Goal: Task Accomplishment & Management: Use online tool/utility

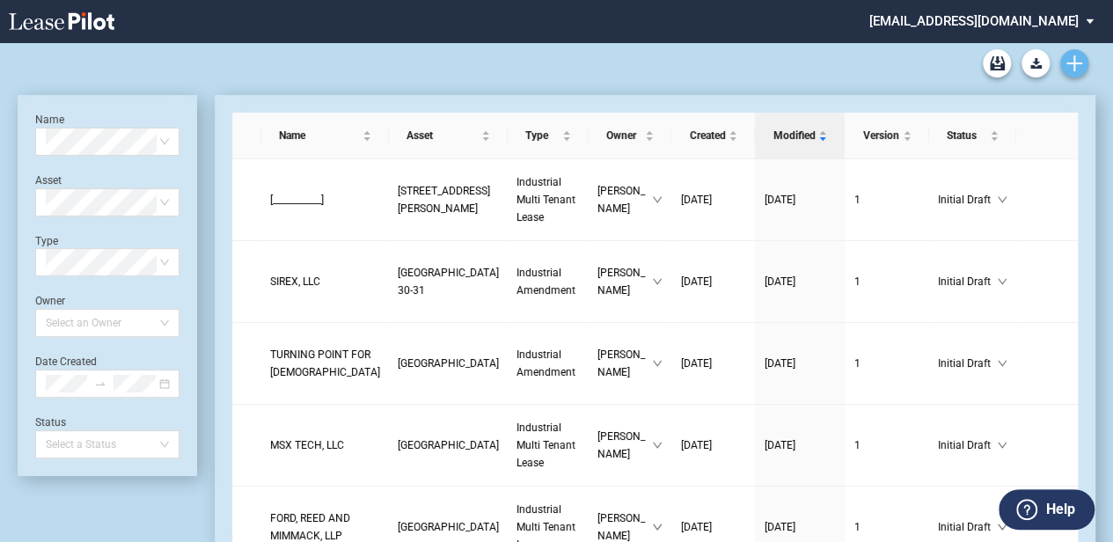
click at [1071, 60] on icon "Create new document" at bounding box center [1074, 63] width 16 height 16
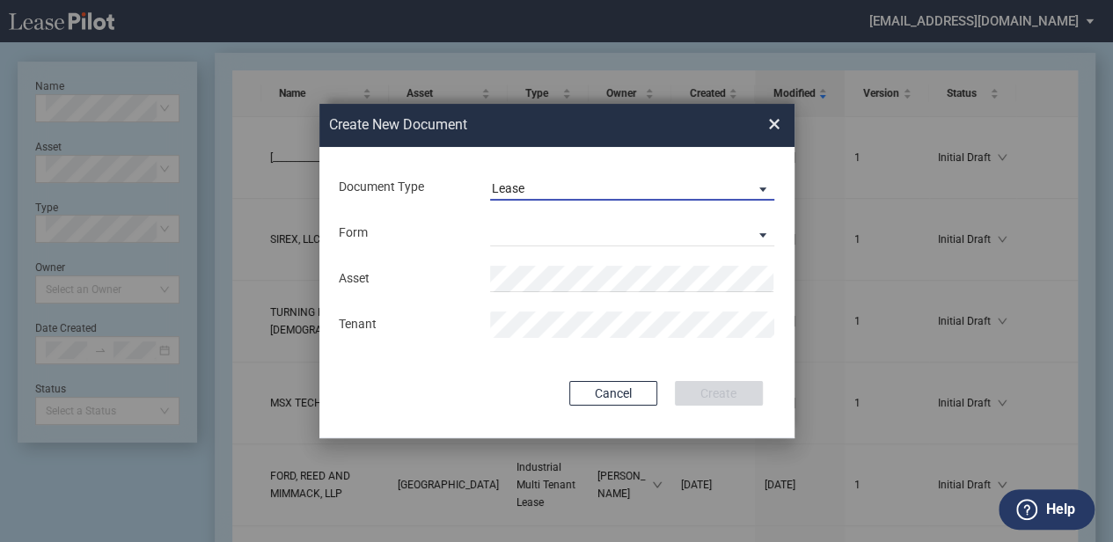
click at [683, 190] on span "Lease" at bounding box center [618, 189] width 253 height 18
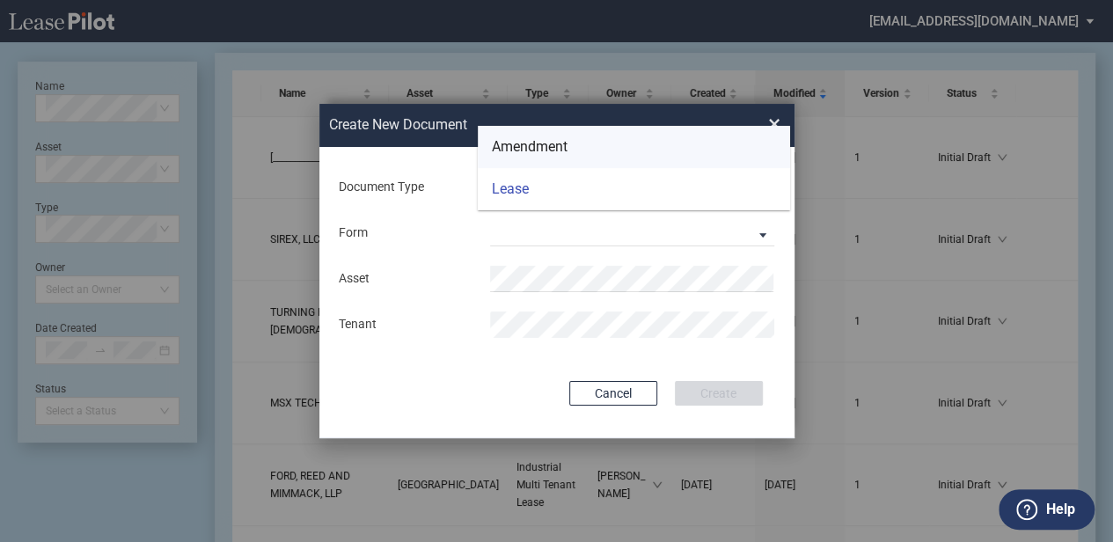
click at [584, 143] on md-option "Amendment" at bounding box center [634, 147] width 312 height 42
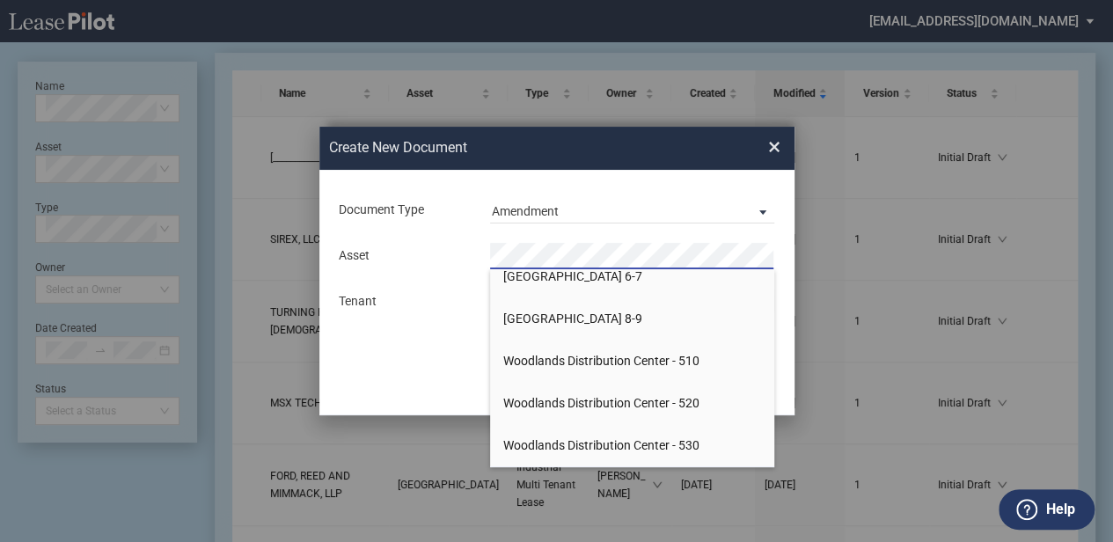
scroll to position [5993, 0]
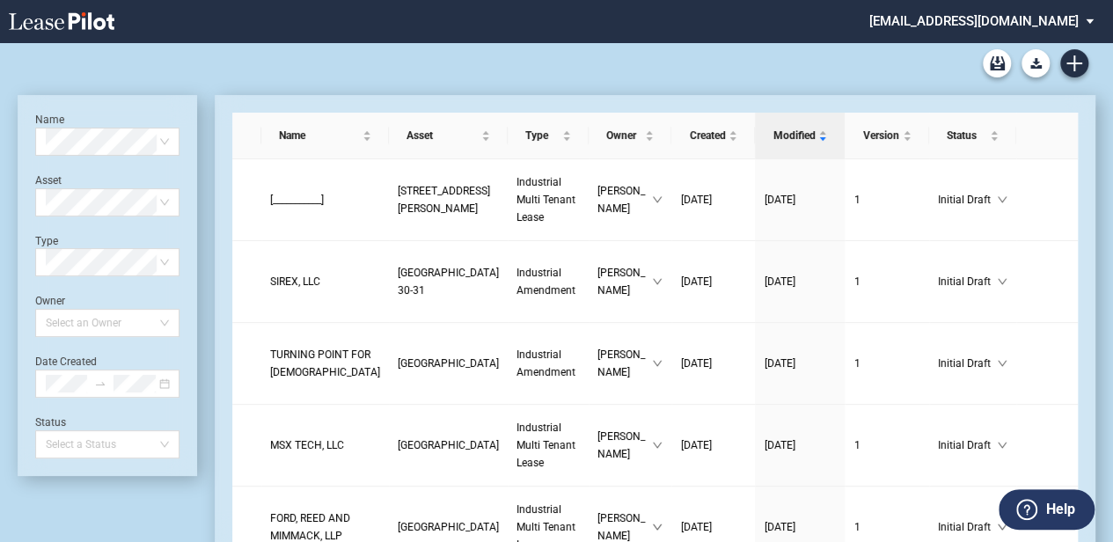
click at [1093, 70] on div "Industrial Amendment Blank Form Single Tenant As-Is Blank Form Single Tenant Mi…" at bounding box center [557, 63] width 1078 height 42
click at [1078, 69] on icon "Create new document" at bounding box center [1074, 63] width 16 height 16
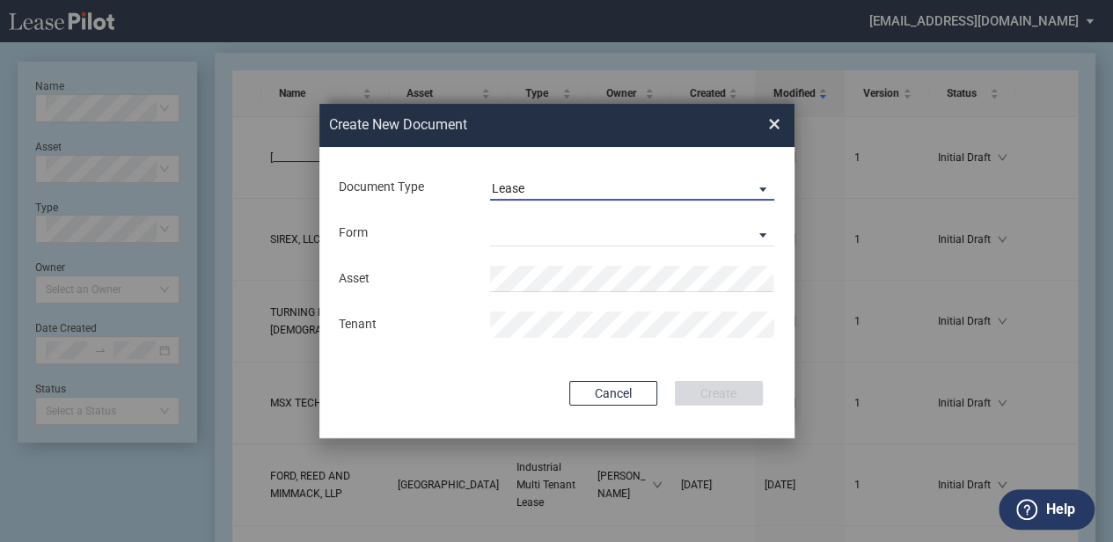
drag, startPoint x: 578, startPoint y: 190, endPoint x: 574, endPoint y: 199, distance: 9.8
click at [577, 192] on span "Lease" at bounding box center [618, 189] width 253 height 18
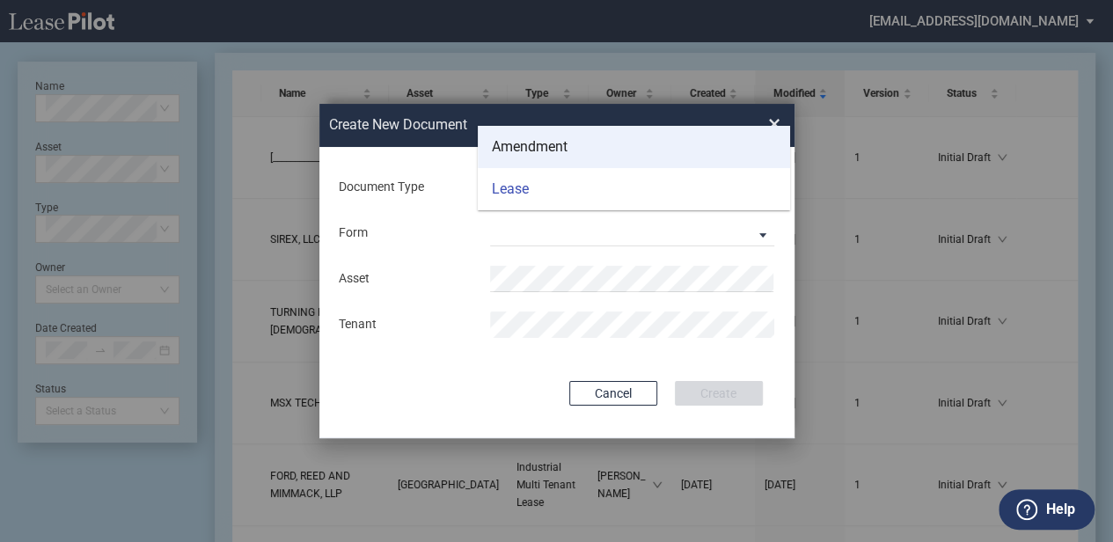
click at [567, 148] on div "Amendment" at bounding box center [530, 146] width 76 height 19
